Goal: Task Accomplishment & Management: Use online tool/utility

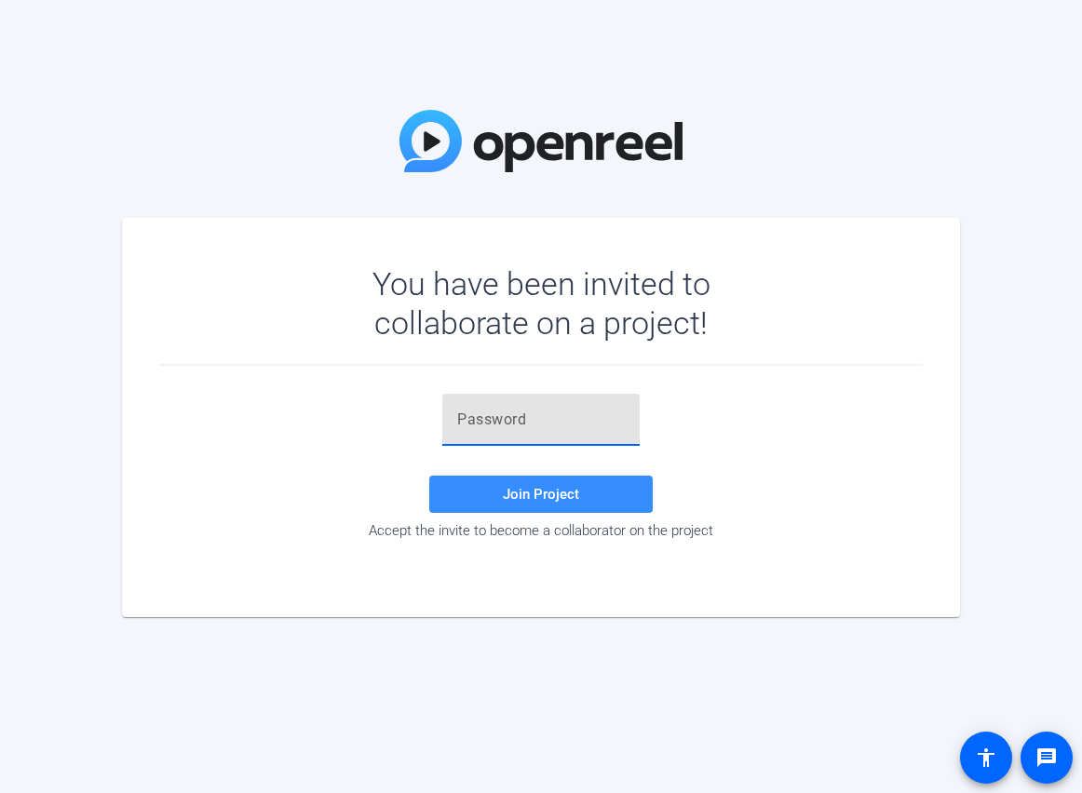
click at [595, 409] on input "text" at bounding box center [541, 420] width 168 height 22
paste input "5Pbq1="
type input "5Pbq1="
click at [582, 496] on span at bounding box center [540, 494] width 223 height 45
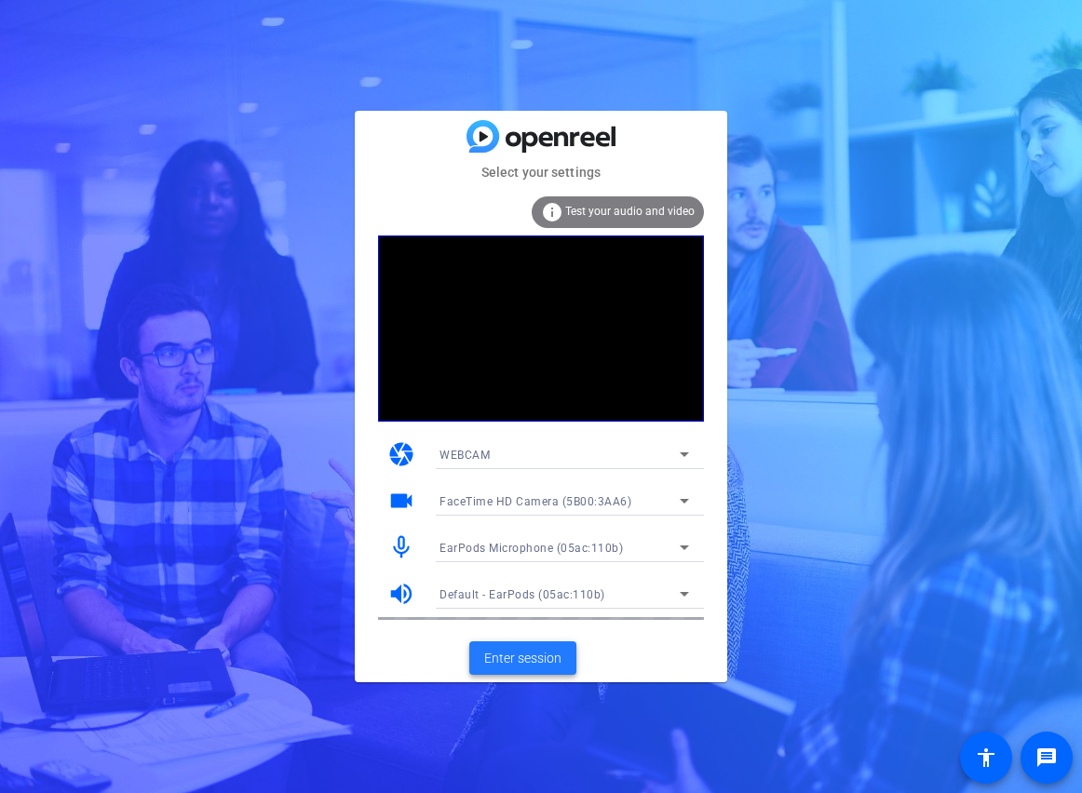
click at [520, 654] on span "Enter session" at bounding box center [522, 659] width 77 height 20
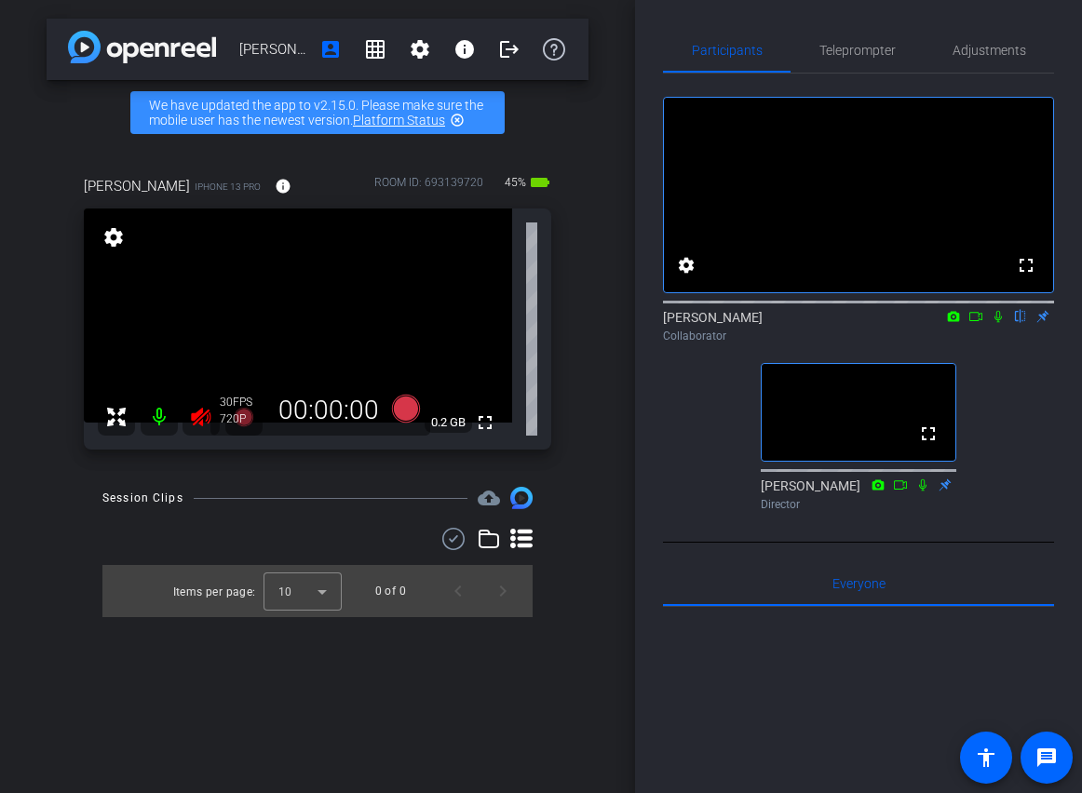
click at [577, 474] on div "[PERSON_NAME] account_box grid_on settings info logout We have updated the app …" at bounding box center [317, 396] width 635 height 793
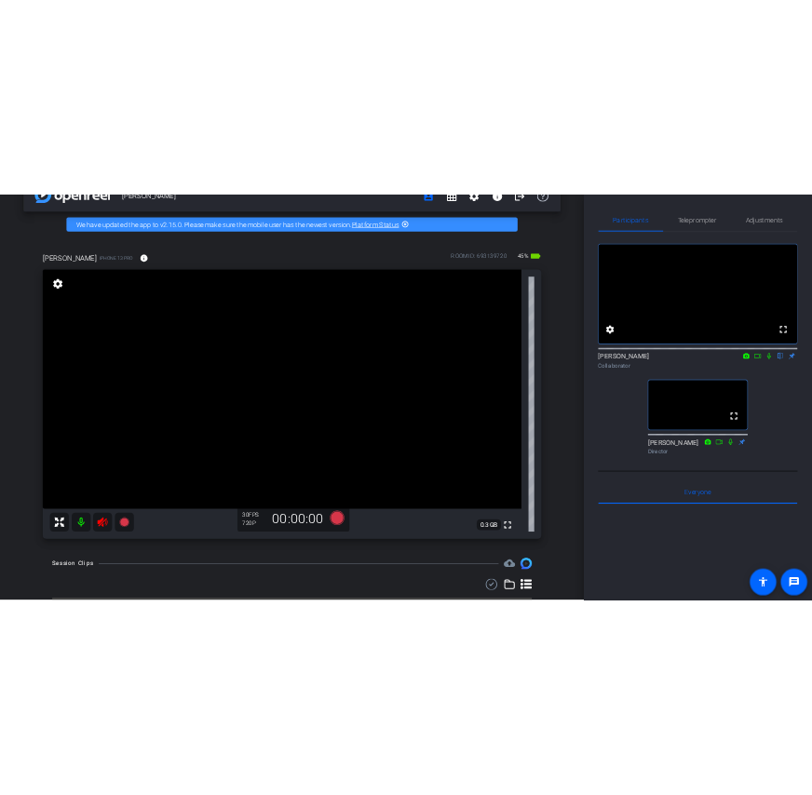
scroll to position [59, 0]
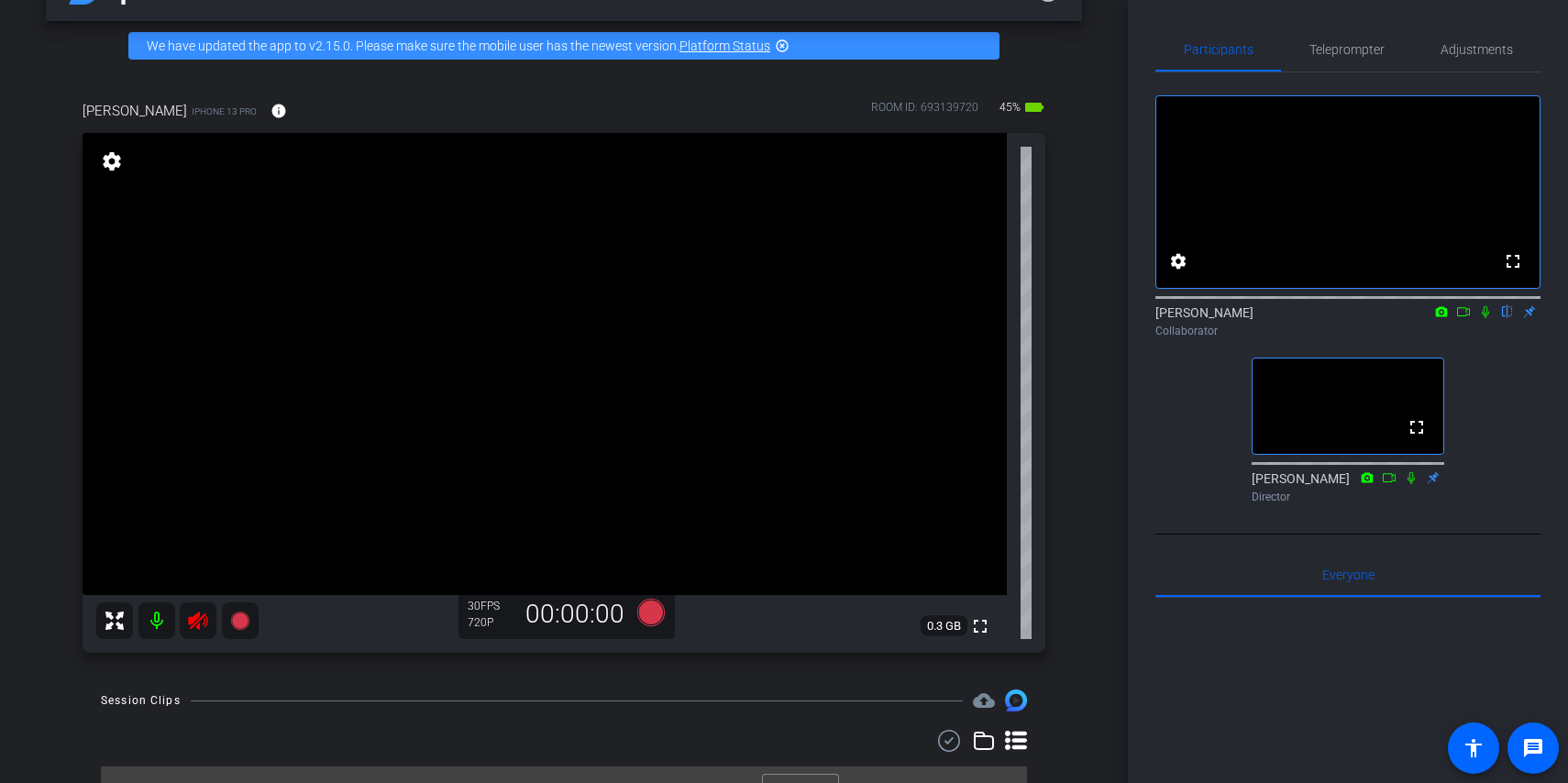
click at [1065, 318] on icon at bounding box center [1485, 311] width 15 height 13
click at [204, 624] on icon at bounding box center [198, 620] width 22 height 22
click at [1065, 318] on icon at bounding box center [1485, 311] width 15 height 13
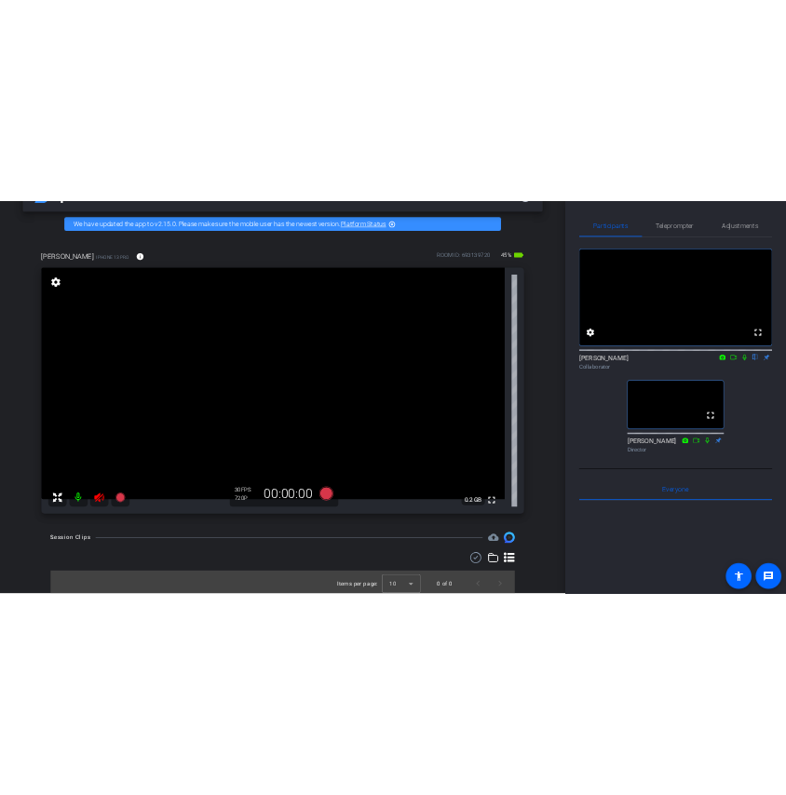
scroll to position [0, 0]
